Goal: Navigation & Orientation: Find specific page/section

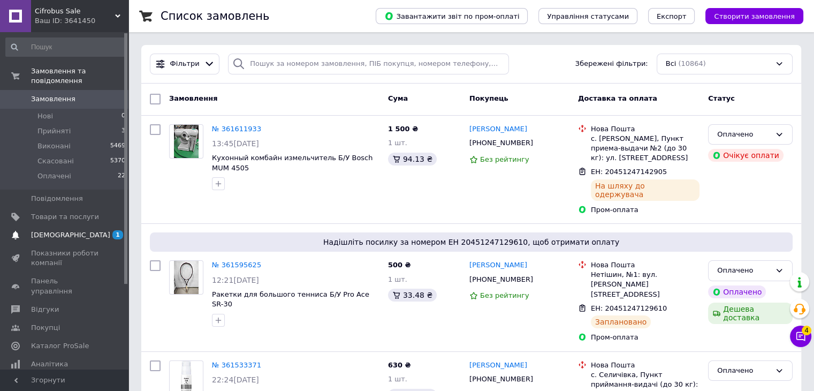
click at [54, 230] on span "[DEMOGRAPHIC_DATA]" at bounding box center [70, 235] width 79 height 10
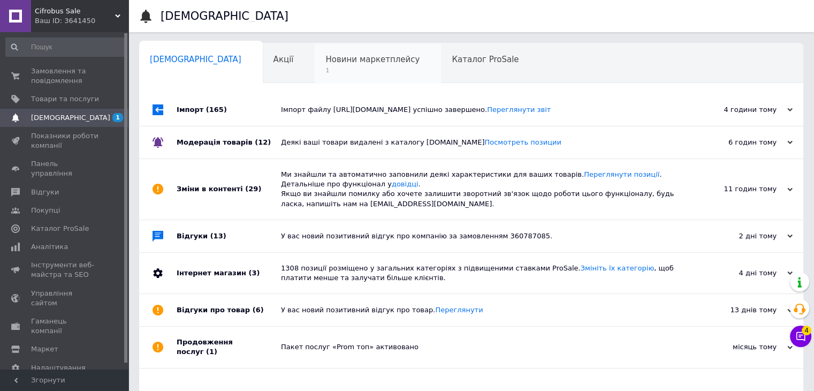
click at [325, 63] on span "Новини маркетплейсу" at bounding box center [372, 60] width 94 height 10
